Goal: Task Accomplishment & Management: Use online tool/utility

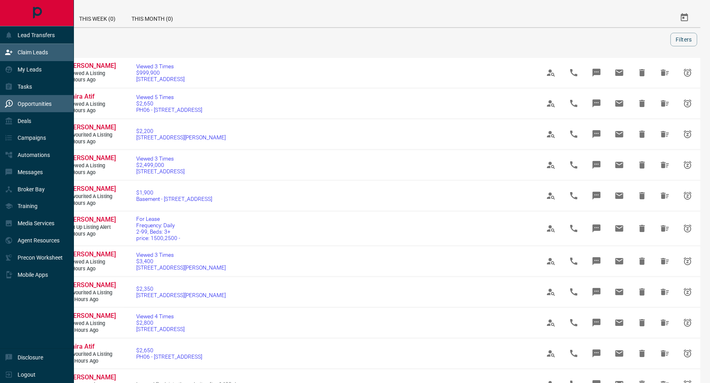
click at [38, 52] on p "Claim Leads" at bounding box center [33, 52] width 30 height 6
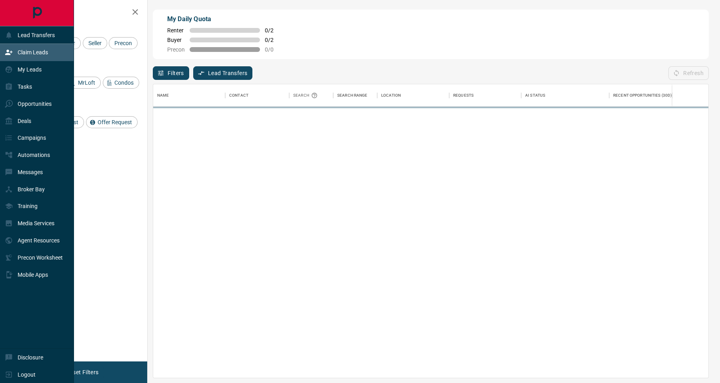
scroll to position [285, 546]
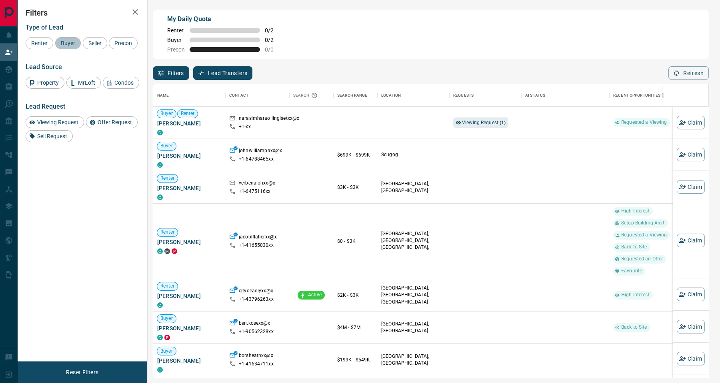
click at [68, 40] on span "Buyer" at bounding box center [68, 43] width 20 height 6
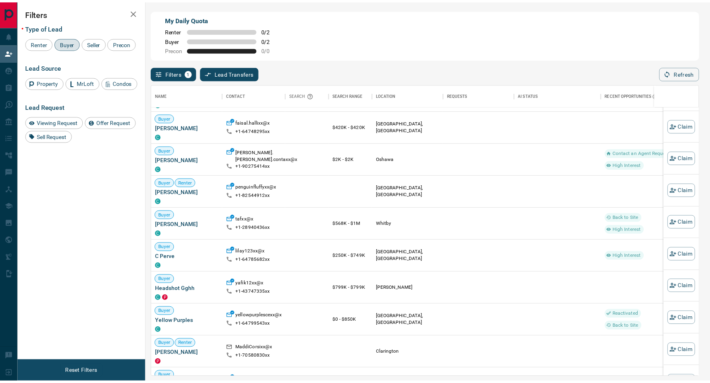
scroll to position [227, 0]
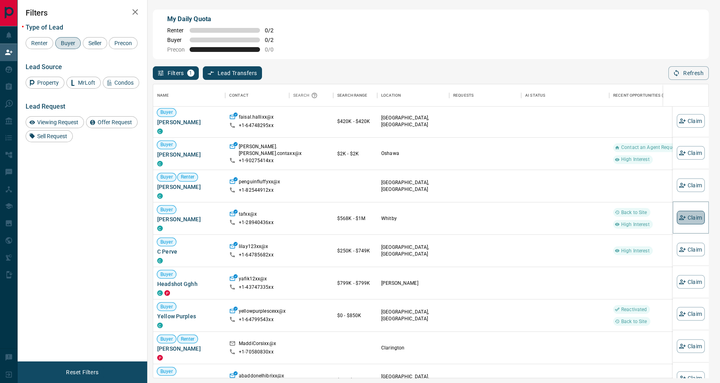
click at [676, 213] on button "Claim" at bounding box center [690, 218] width 28 height 14
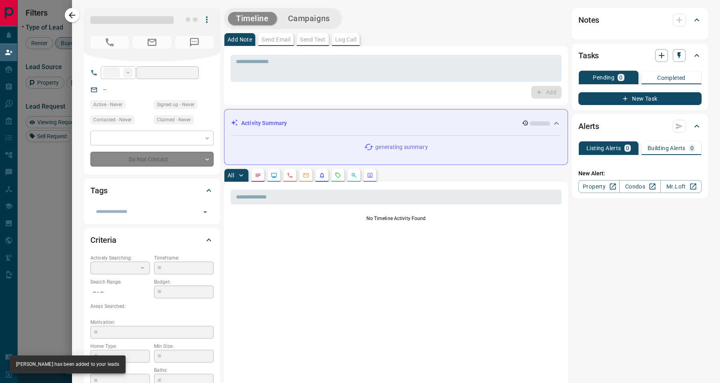
type input "**"
type input "**********"
type input "**"
type input "*********"
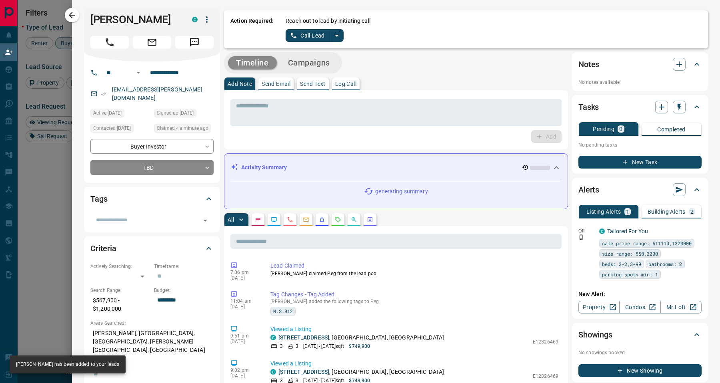
click at [328, 36] on button "Call Lead" at bounding box center [307, 35] width 44 height 13
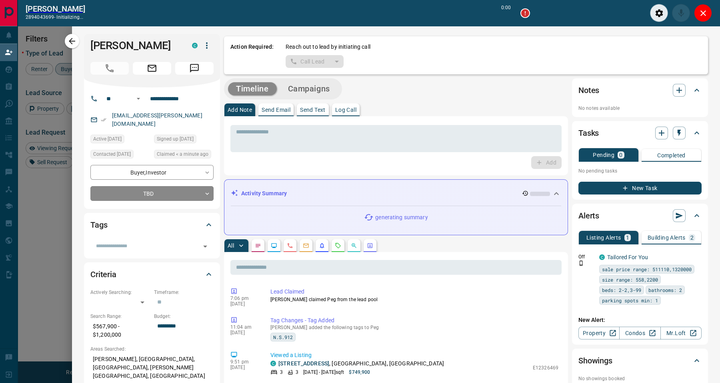
scroll to position [9, 9]
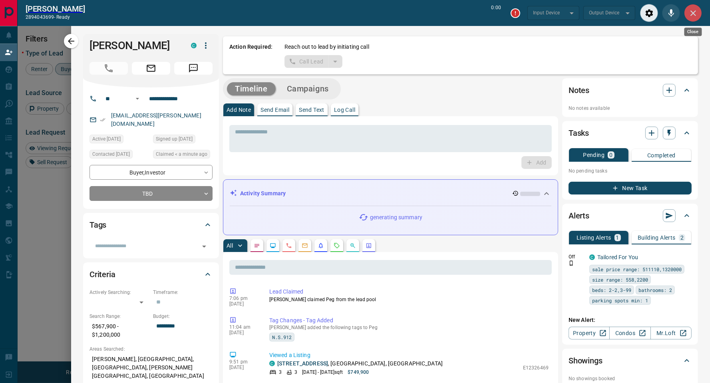
click at [690, 8] on icon "Close" at bounding box center [694, 13] width 10 height 10
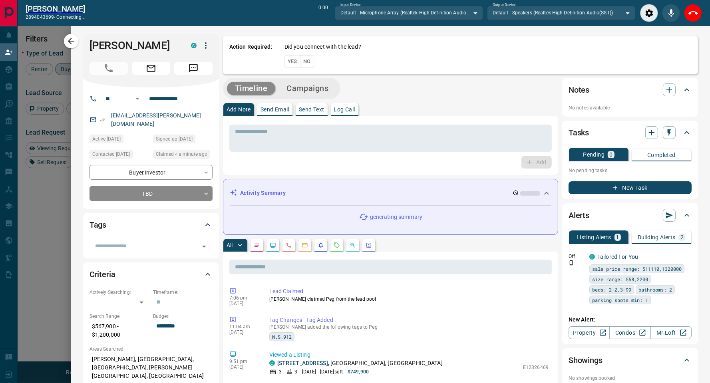
click at [302, 60] on button "No" at bounding box center [307, 61] width 14 height 12
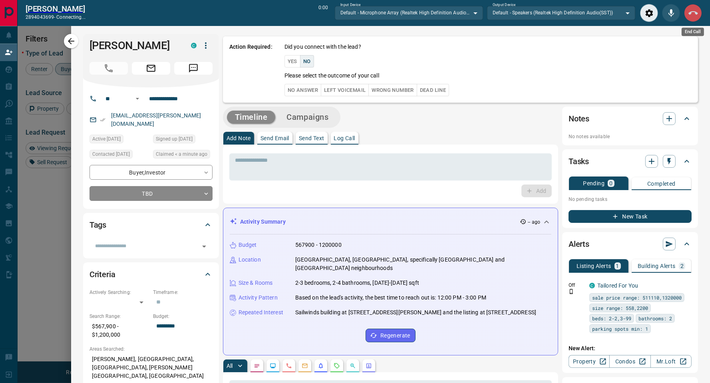
click at [696, 17] on icon "End Call" at bounding box center [694, 13] width 10 height 10
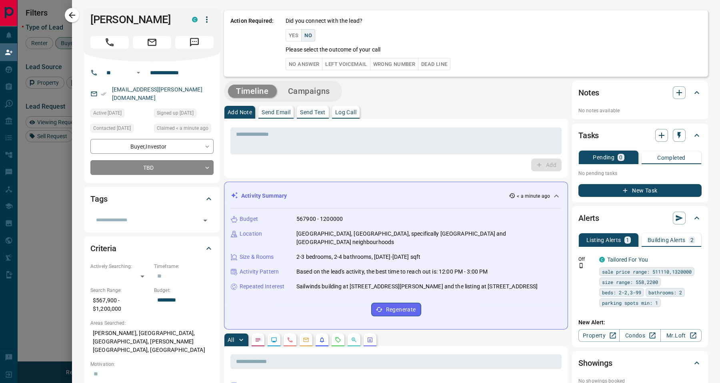
scroll to position [285, 546]
click at [315, 62] on button "No Answer" at bounding box center [303, 64] width 37 height 12
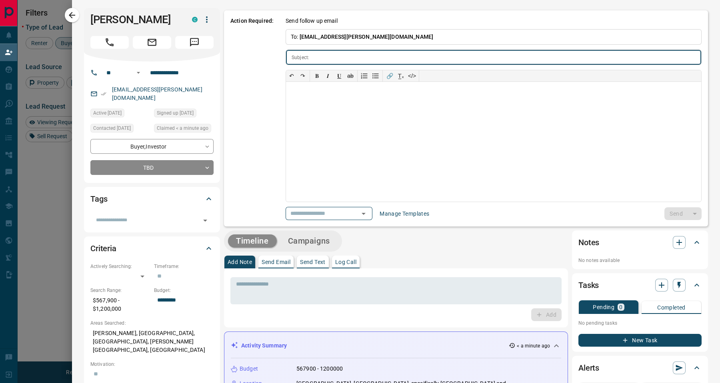
type input "**********"
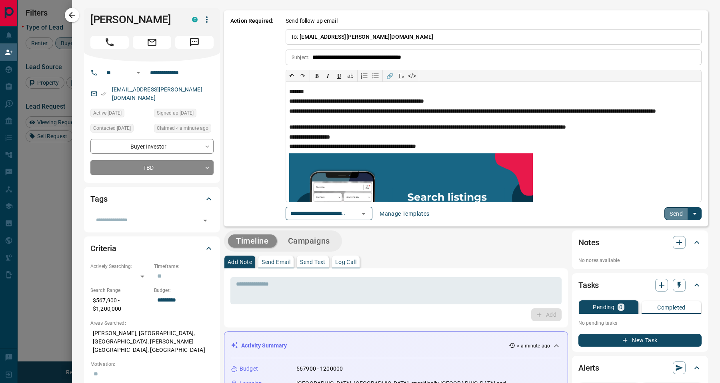
click at [672, 213] on button "Send" at bounding box center [676, 214] width 24 height 13
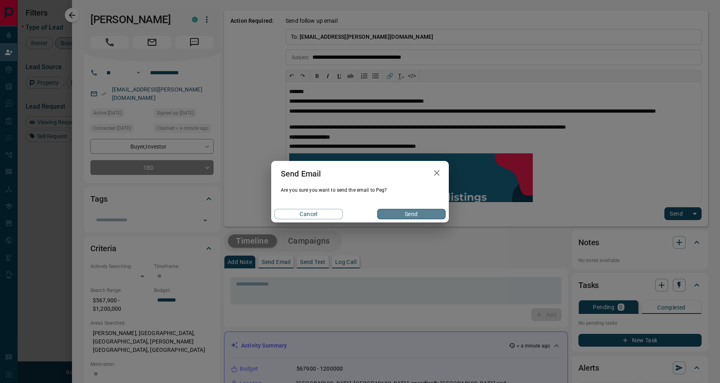
click at [402, 217] on button "Send" at bounding box center [411, 214] width 68 height 10
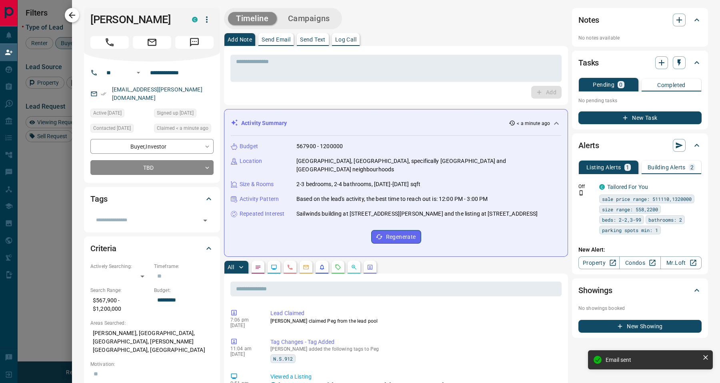
click at [72, 15] on icon "button" at bounding box center [72, 15] width 6 height 6
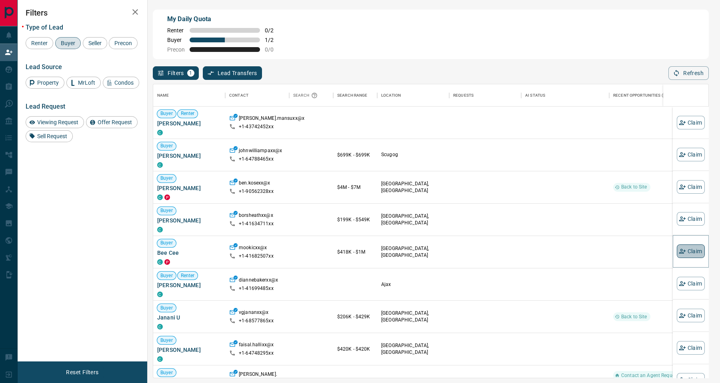
click at [678, 246] on button "Claim" at bounding box center [690, 252] width 28 height 14
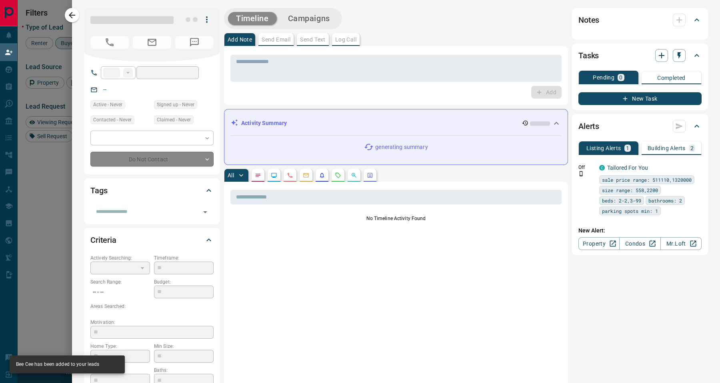
type input "**"
type input "**********"
type input "**"
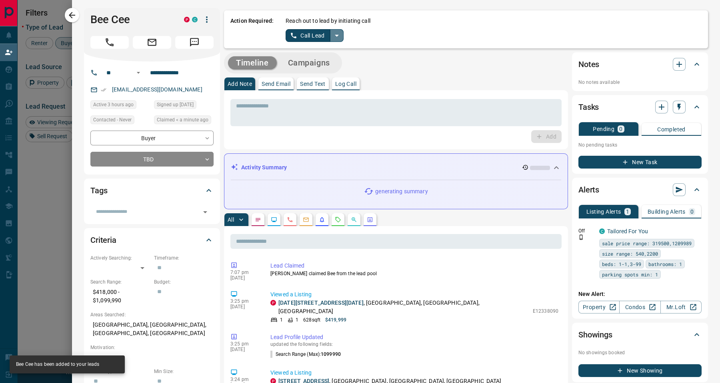
click at [330, 37] on button "split button" at bounding box center [337, 35] width 14 height 13
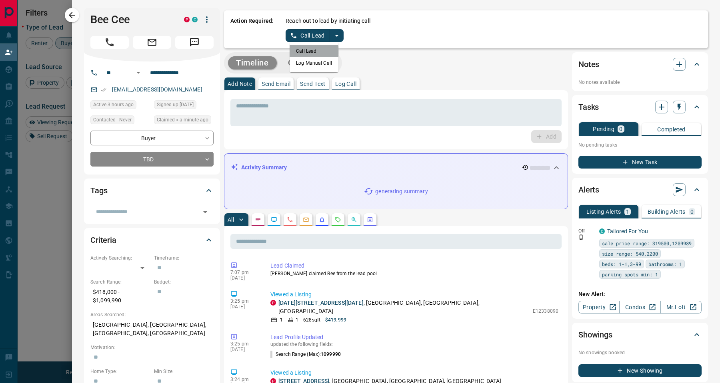
click at [313, 52] on li "Call Lead" at bounding box center [313, 51] width 49 height 12
click at [301, 30] on button "Call Lead" at bounding box center [307, 35] width 44 height 13
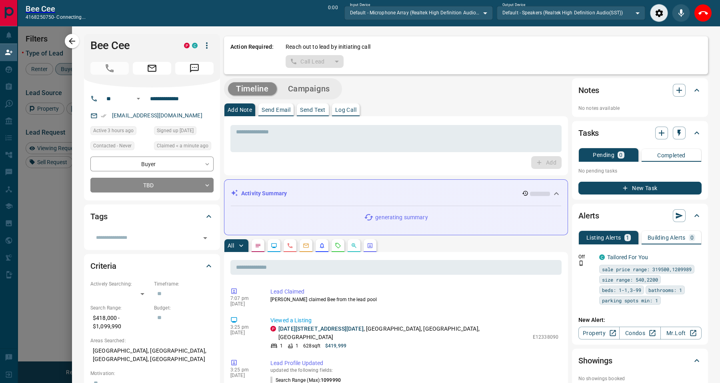
scroll to position [9, 9]
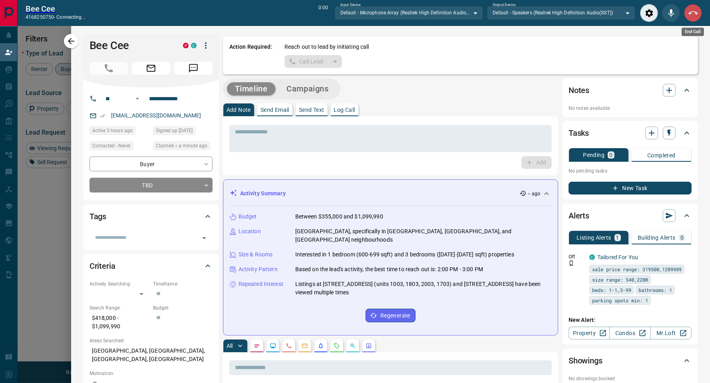
click at [692, 13] on icon "End Call" at bounding box center [694, 13] width 10 height 10
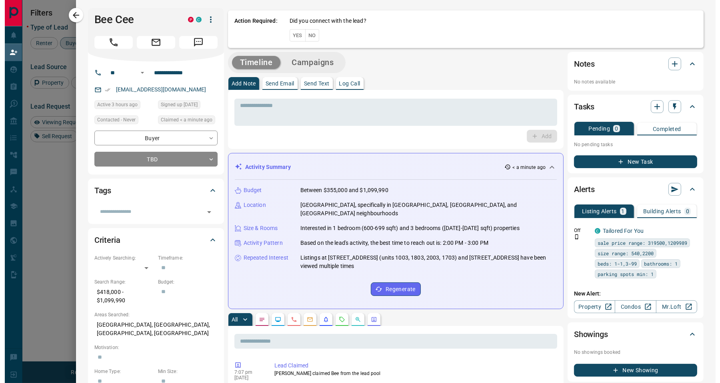
scroll to position [285, 546]
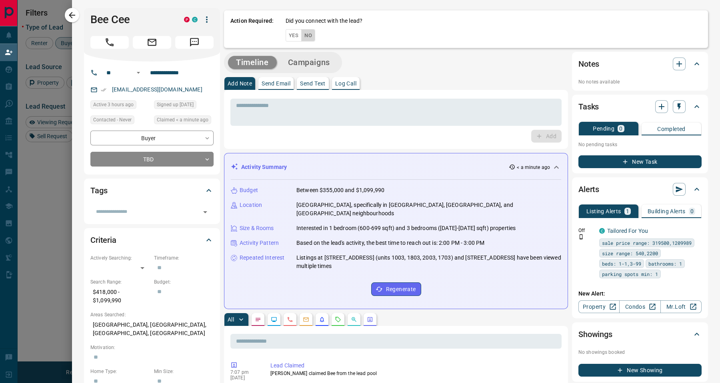
click at [308, 37] on button "No" at bounding box center [308, 35] width 14 height 12
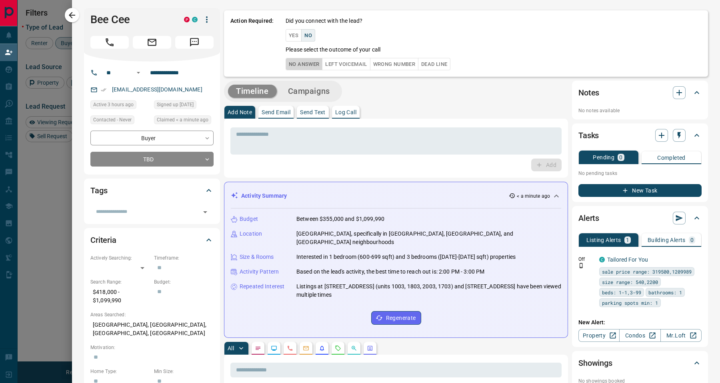
click at [311, 62] on button "No Answer" at bounding box center [303, 64] width 37 height 12
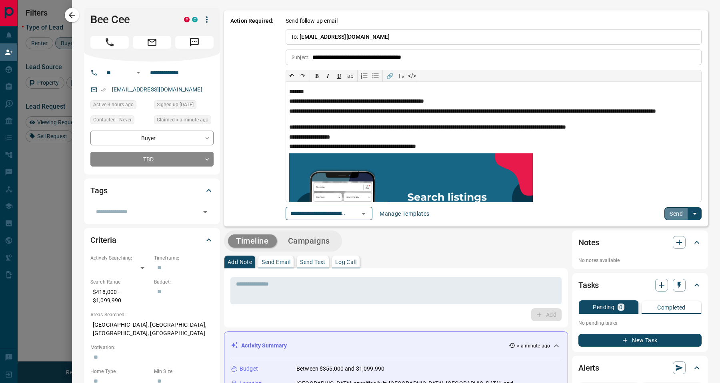
click at [670, 215] on button "Send" at bounding box center [676, 214] width 24 height 13
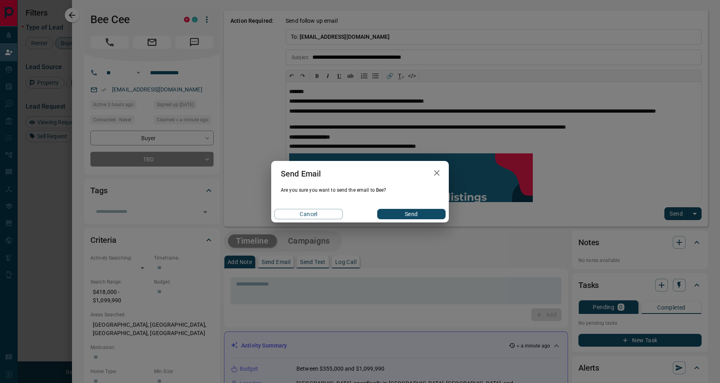
click at [420, 217] on button "Send" at bounding box center [411, 214] width 68 height 10
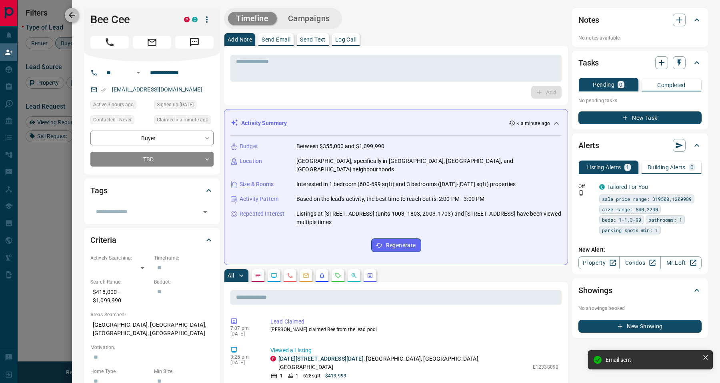
click at [70, 12] on icon "button" at bounding box center [72, 15] width 10 height 10
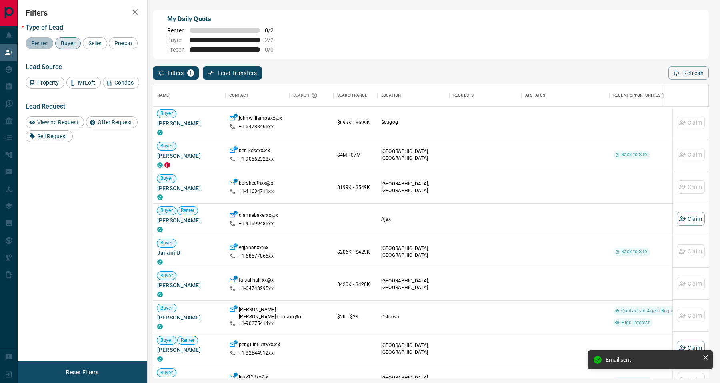
click at [41, 47] on div "Renter" at bounding box center [40, 43] width 28 height 12
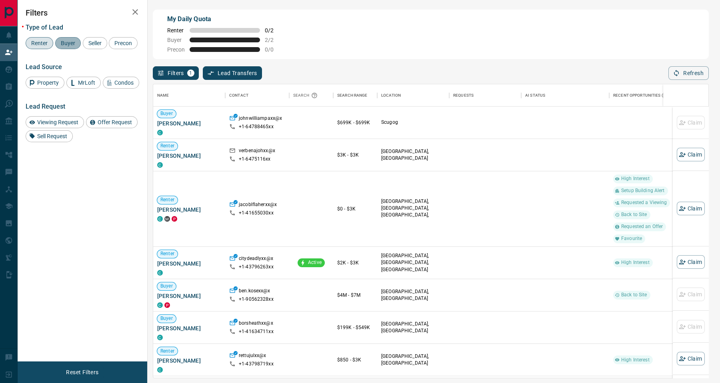
click at [61, 40] on span "Buyer" at bounding box center [68, 43] width 20 height 6
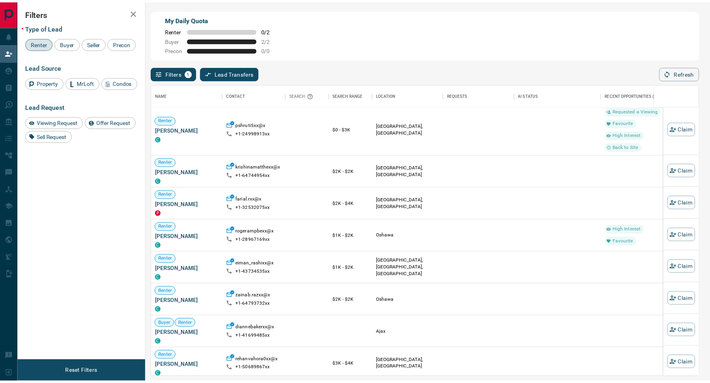
scroll to position [357, 0]
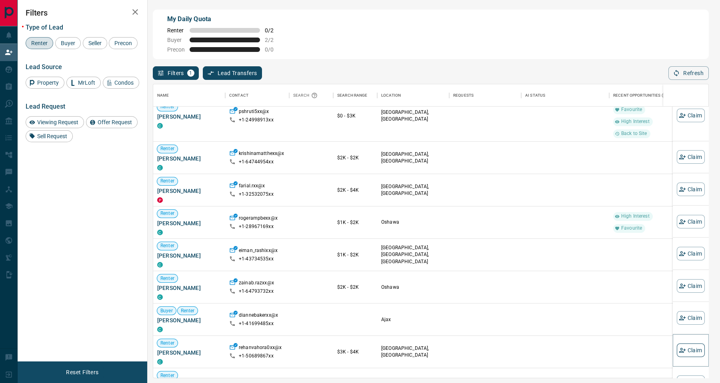
click at [688, 351] on button "Claim" at bounding box center [690, 351] width 28 height 14
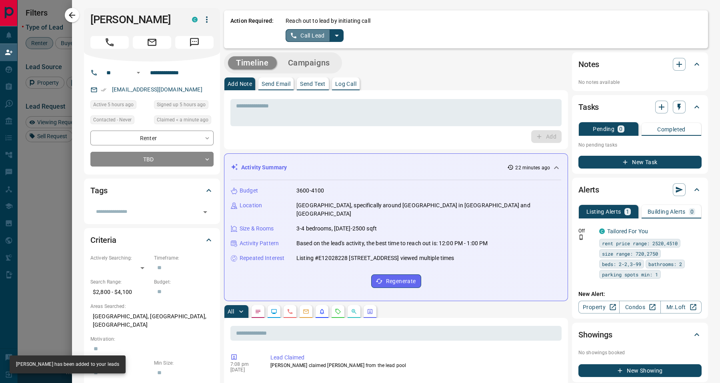
click at [317, 37] on button "Call Lead" at bounding box center [307, 35] width 44 height 13
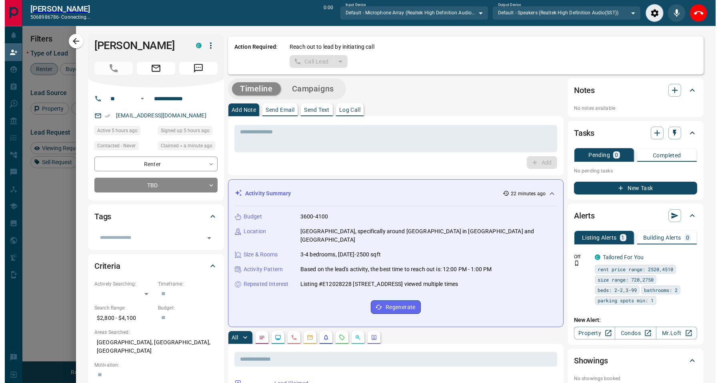
scroll to position [9, 9]
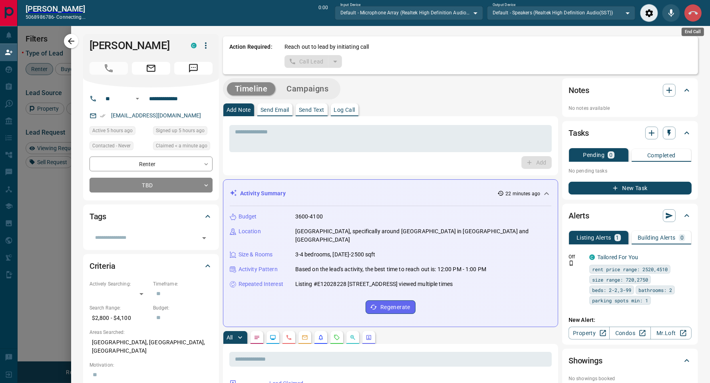
click at [689, 10] on icon "End Call" at bounding box center [694, 13] width 10 height 10
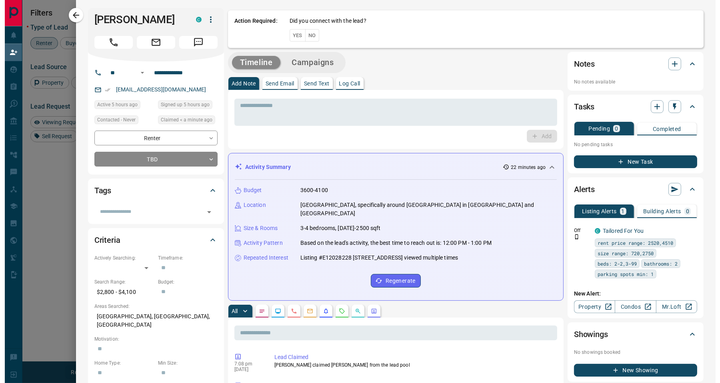
scroll to position [285, 546]
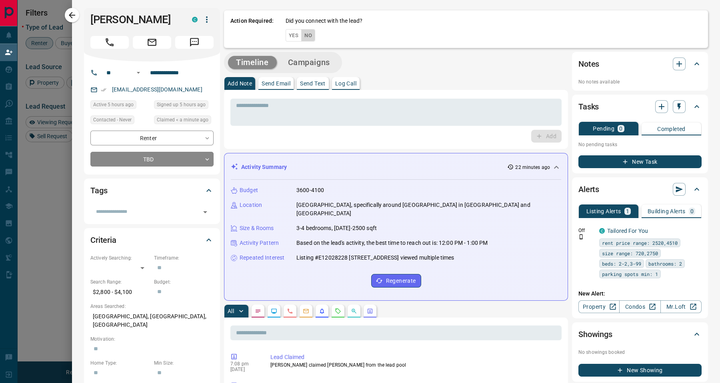
click at [309, 33] on button "No" at bounding box center [308, 35] width 14 height 12
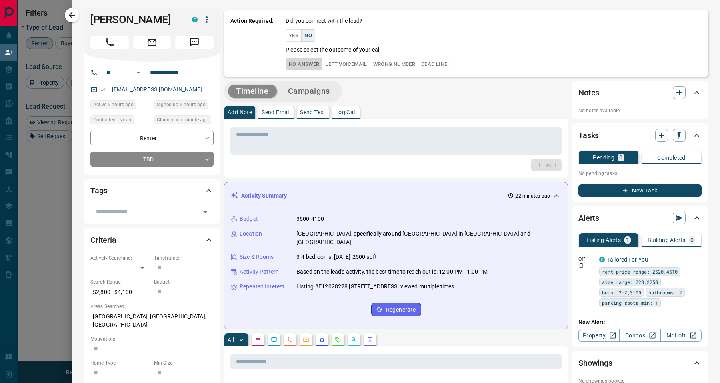
click at [301, 60] on button "No Answer" at bounding box center [303, 64] width 37 height 12
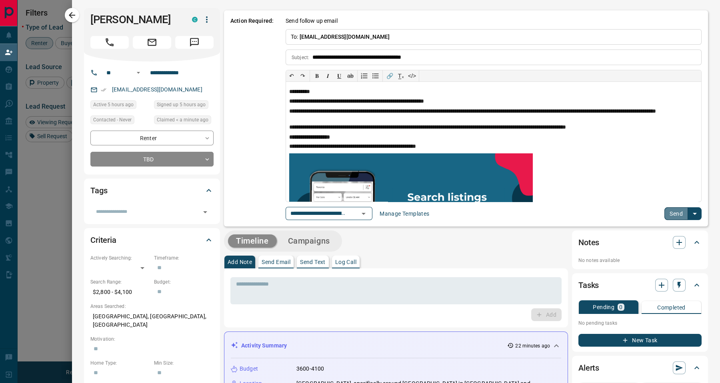
click at [668, 218] on button "Send" at bounding box center [676, 214] width 24 height 13
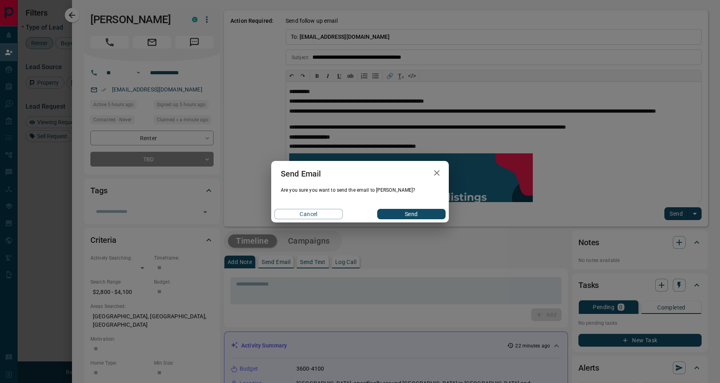
click at [435, 219] on div "Cancel Send" at bounding box center [360, 214] width 178 height 17
click at [433, 214] on button "Send" at bounding box center [411, 214] width 68 height 10
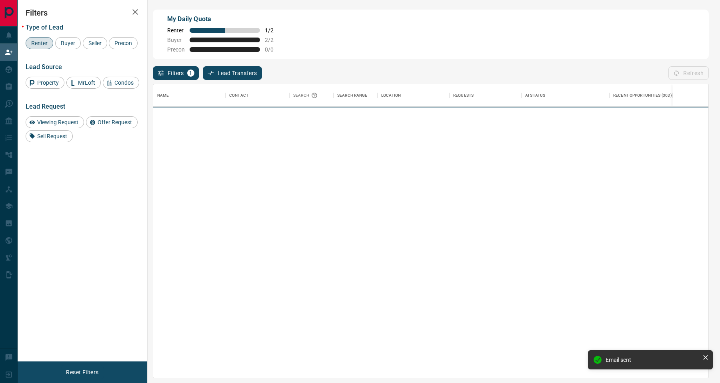
scroll to position [285, 546]
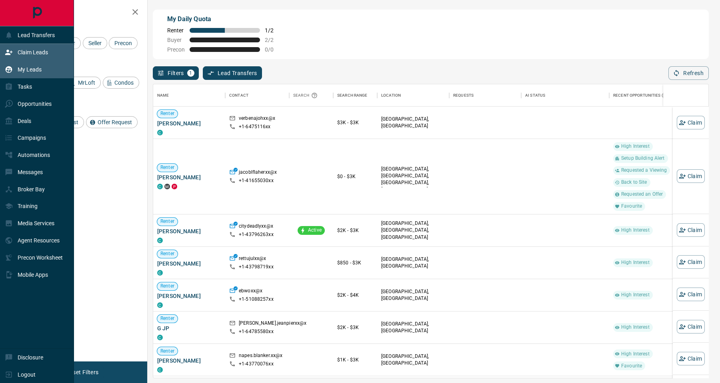
click at [30, 66] on p "My Leads" at bounding box center [30, 69] width 24 height 6
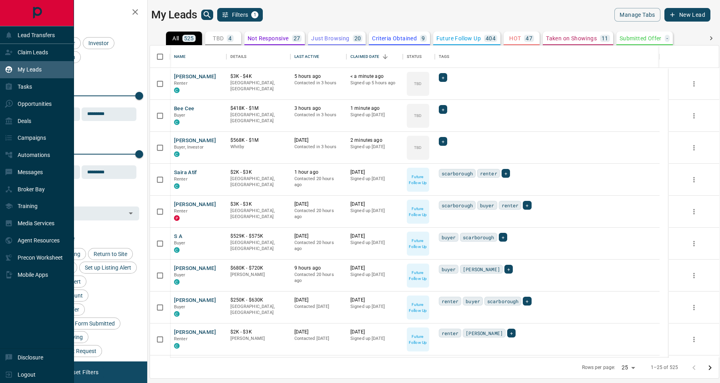
scroll to position [303, 560]
click at [28, 54] on p "Claim Leads" at bounding box center [33, 52] width 30 height 6
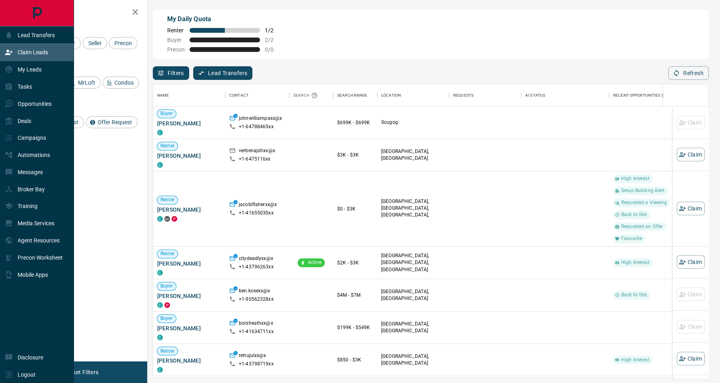
scroll to position [285, 546]
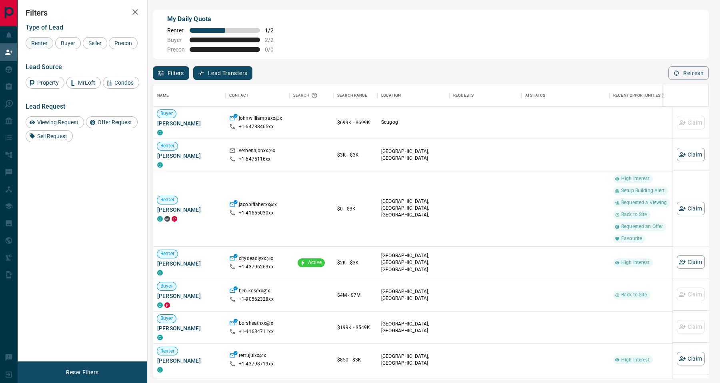
click at [40, 44] on span "Renter" at bounding box center [39, 43] width 22 height 6
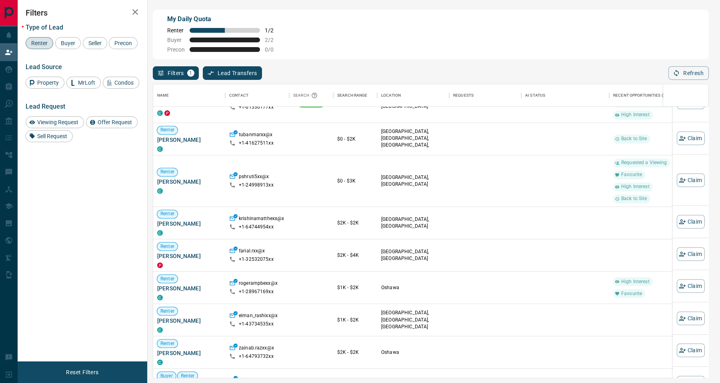
scroll to position [306, 0]
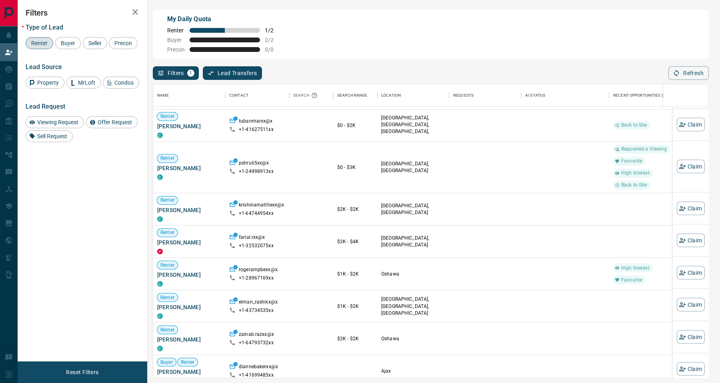
drag, startPoint x: 719, startPoint y: 272, endPoint x: 719, endPoint y: 291, distance: 19.2
click at [710, 291] on div "My Daily Quota Renter 1 / 2 Buyer 2 / 2 Precon 0 / 0 Filters 1 Lead Transfers 0…" at bounding box center [369, 161] width 702 height 323
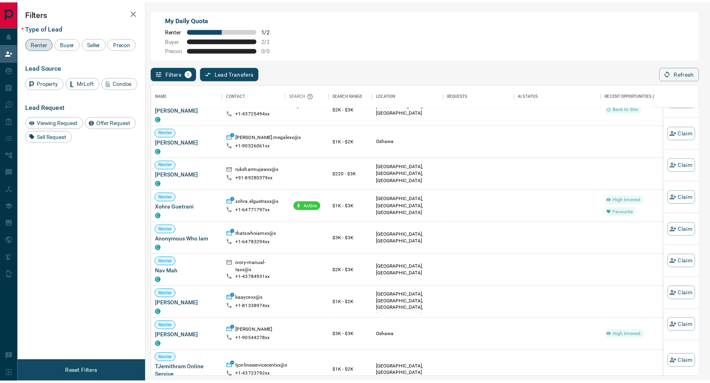
scroll to position [3414, 0]
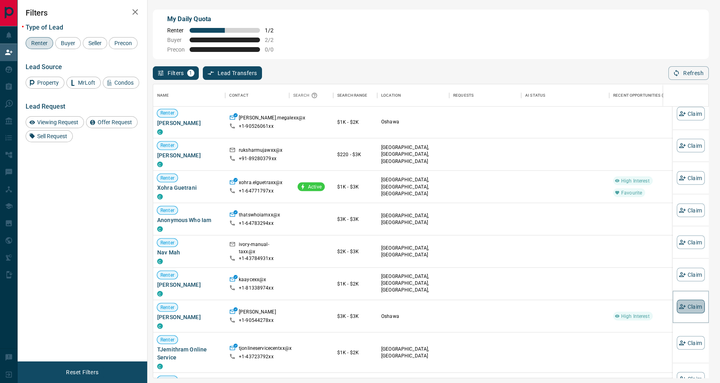
click at [679, 311] on button "Claim" at bounding box center [690, 307] width 28 height 14
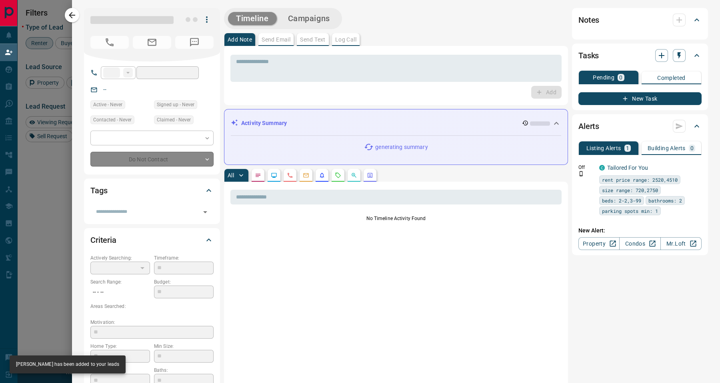
type input "**"
type input "**********"
type input "**"
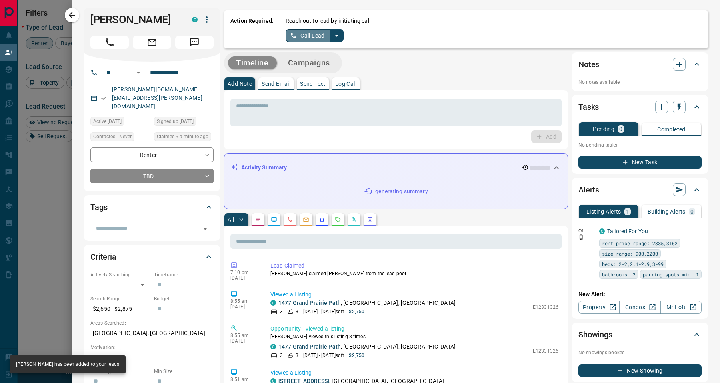
click at [317, 36] on button "Call Lead" at bounding box center [307, 35] width 44 height 13
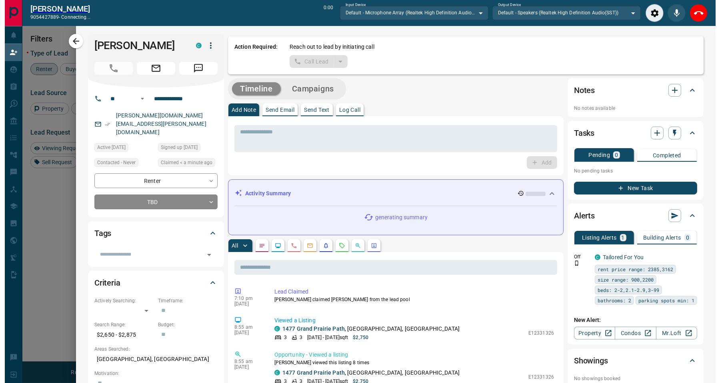
scroll to position [9, 9]
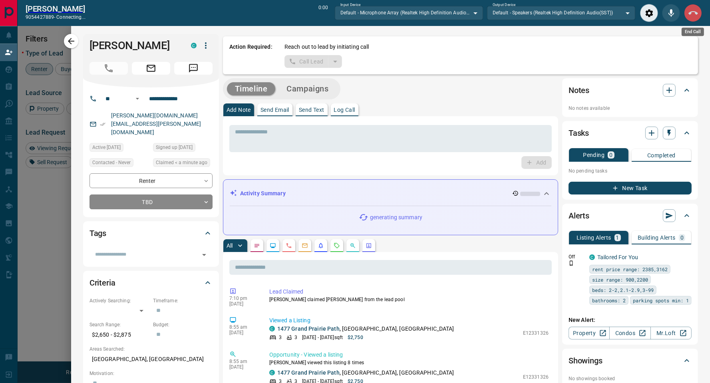
click at [694, 15] on icon "End Call" at bounding box center [694, 13] width 10 height 10
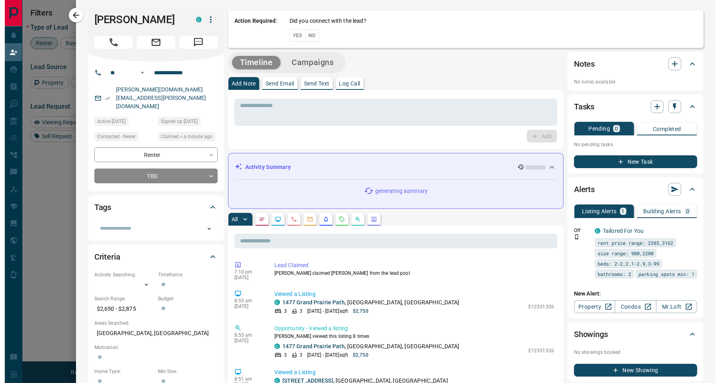
scroll to position [285, 546]
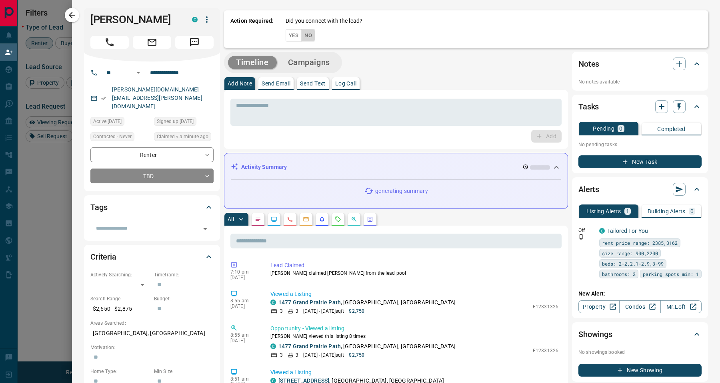
click at [310, 40] on button "No" at bounding box center [308, 35] width 14 height 12
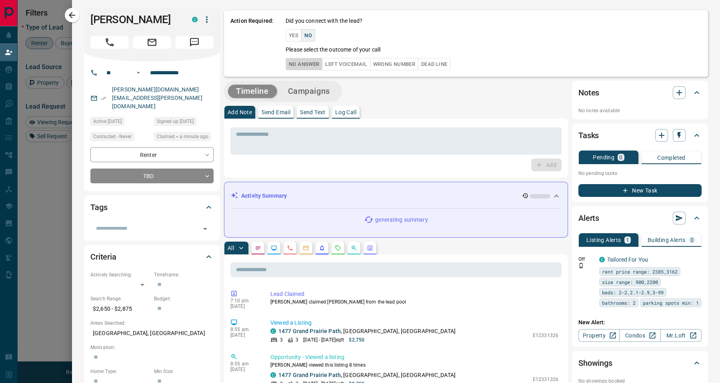
click at [316, 66] on button "No Answer" at bounding box center [303, 64] width 37 height 12
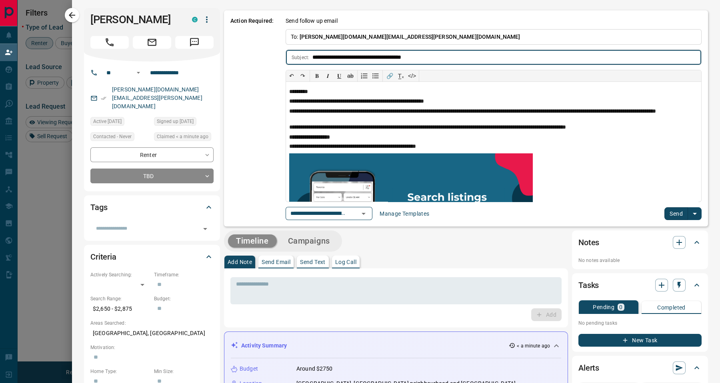
click at [668, 213] on button "Send" at bounding box center [676, 214] width 24 height 13
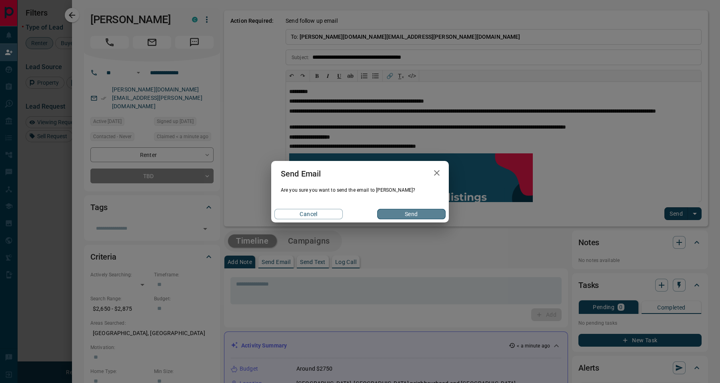
click at [412, 217] on button "Send" at bounding box center [411, 214] width 68 height 10
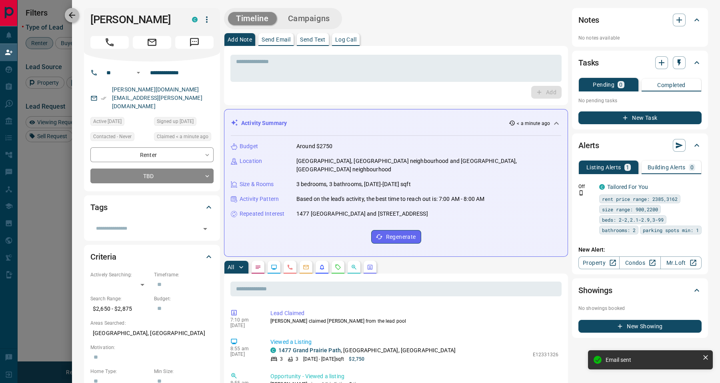
click at [69, 18] on icon "button" at bounding box center [72, 15] width 10 height 10
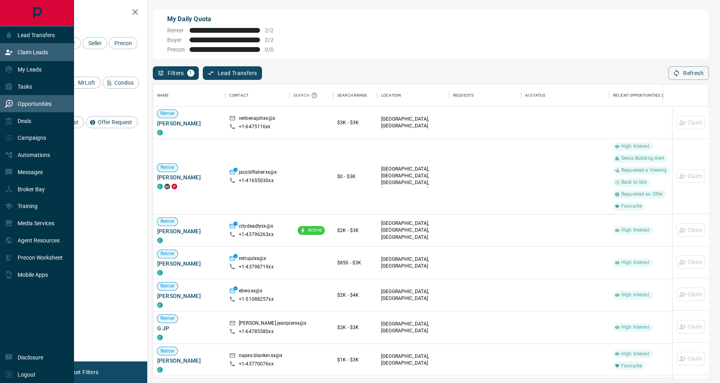
click at [42, 108] on div "Opportunities" at bounding box center [28, 103] width 47 height 13
